Goal: Navigation & Orientation: Find specific page/section

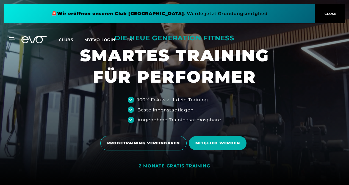
click at [66, 39] on span "Clubs" at bounding box center [66, 39] width 15 height 5
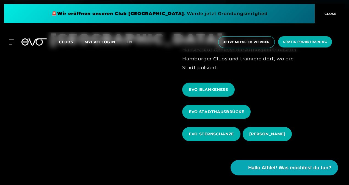
scroll to position [174, 0]
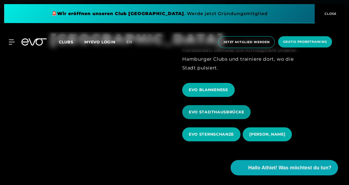
click at [194, 109] on span "EVO STADTHAUSBRÜCKE" at bounding box center [216, 112] width 55 height 6
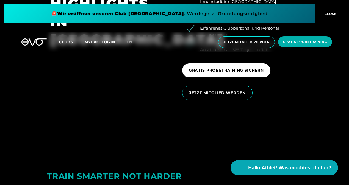
scroll to position [821, 0]
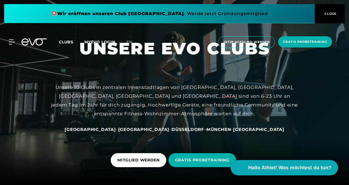
click at [138, 127] on span "[GEOGRAPHIC_DATA]" at bounding box center [143, 129] width 51 height 5
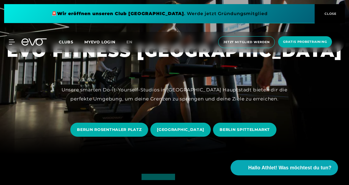
scroll to position [30, 0]
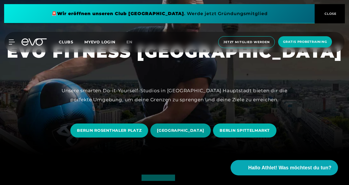
click at [169, 124] on span "[GEOGRAPHIC_DATA]" at bounding box center [180, 131] width 60 height 14
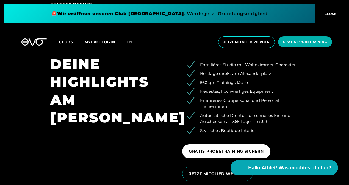
scroll to position [725, 0]
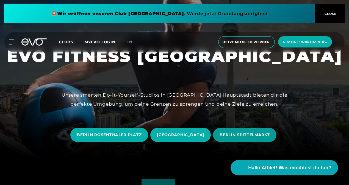
scroll to position [26, 0]
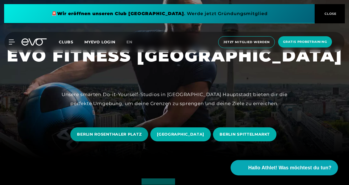
click at [113, 129] on span "BERLIN ROSENTHALER PLATZ" at bounding box center [109, 134] width 78 height 14
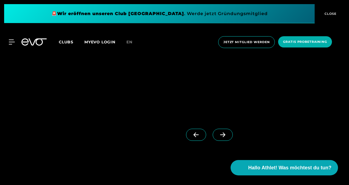
scroll to position [441, 0]
click at [218, 134] on icon at bounding box center [223, 134] width 10 height 5
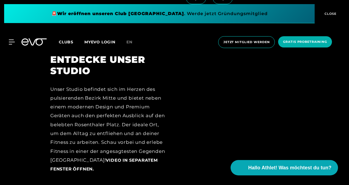
scroll to position [578, 0]
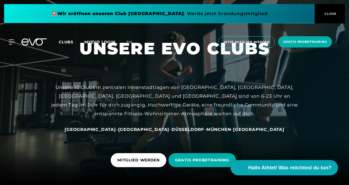
click at [329, 100] on div at bounding box center [174, 92] width 349 height 185
click at [323, 6] on button "CLOSE" at bounding box center [329, 13] width 30 height 19
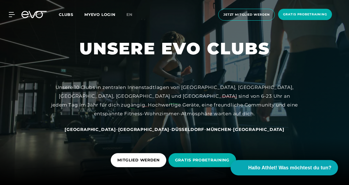
click at [109, 17] on div "Clubs MYEVO LOGIN" at bounding box center [93, 15] width 68 height 6
click at [14, 14] on icon at bounding box center [13, 14] width 8 height 5
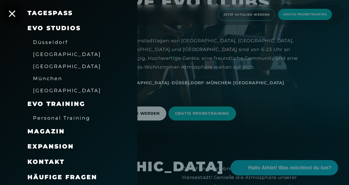
scroll to position [46, 0]
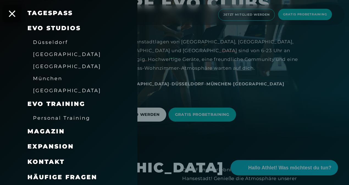
click at [42, 147] on span "Expansion" at bounding box center [50, 146] width 46 height 7
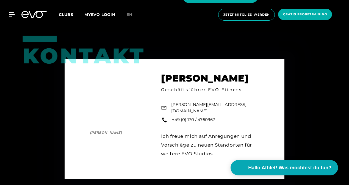
scroll to position [838, 0]
